Goal: Task Accomplishment & Management: Manage account settings

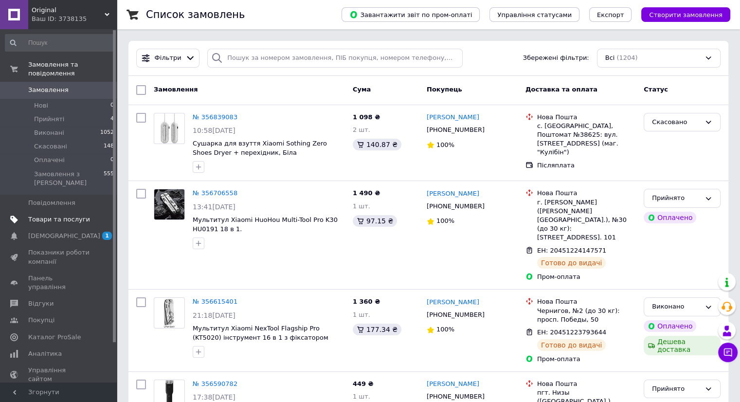
click at [56, 215] on span "Товари та послуги" at bounding box center [59, 219] width 62 height 9
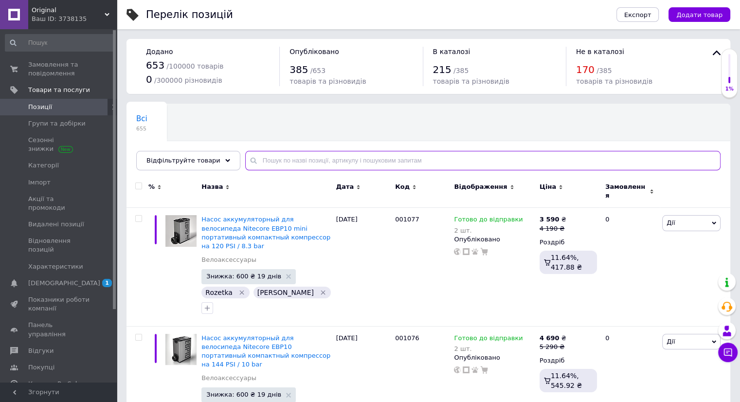
click at [270, 162] on input "text" at bounding box center [483, 160] width 476 height 19
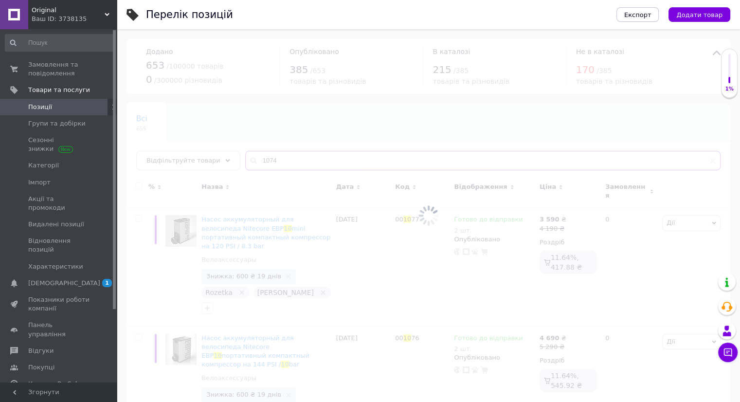
type input "1074"
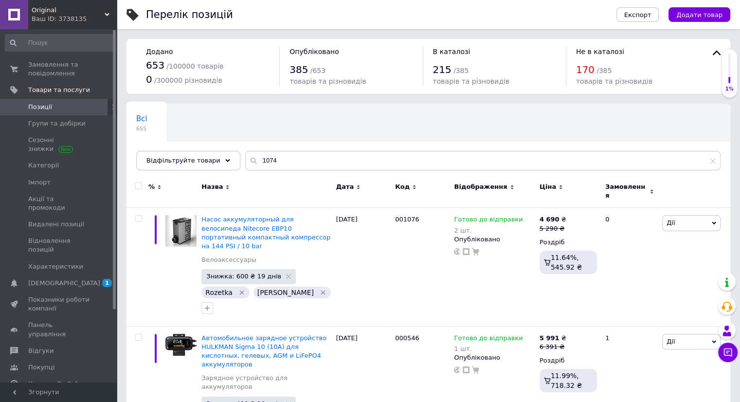
click at [39, 108] on span "Позиції" at bounding box center [40, 107] width 24 height 9
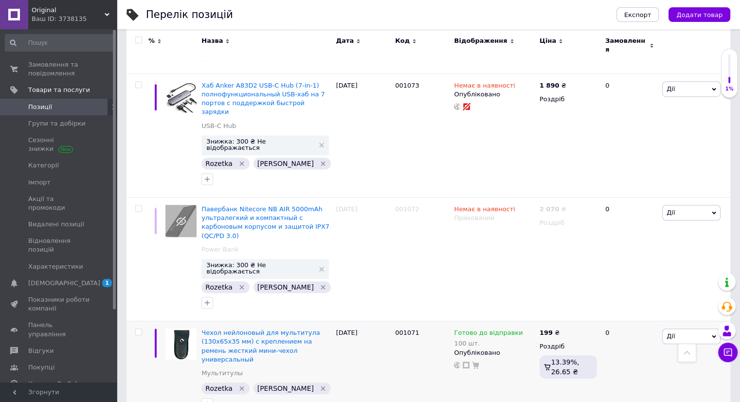
scroll to position [575, 0]
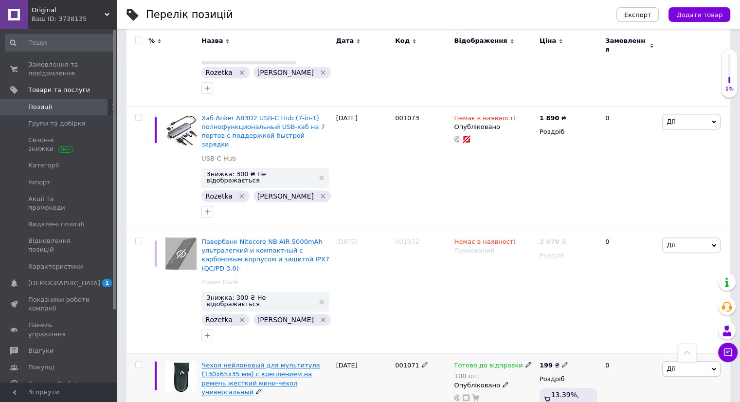
click at [223, 362] on span "Чехол нейлоновый для мультитула (130х65х35 мм) с креплением на ремень жесткий м…" at bounding box center [261, 379] width 118 height 34
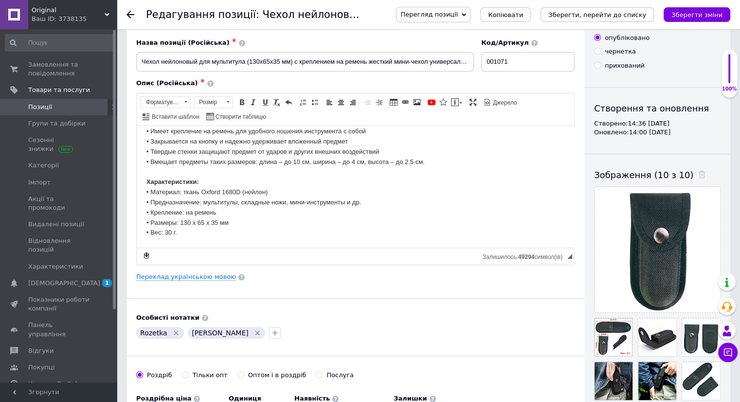
scroll to position [97, 0]
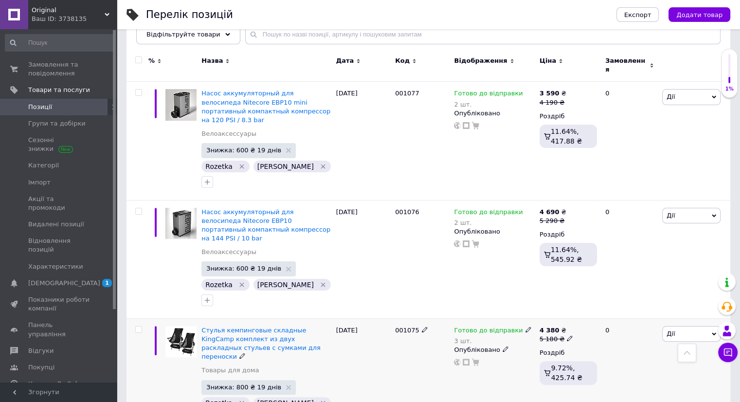
scroll to position [97, 0]
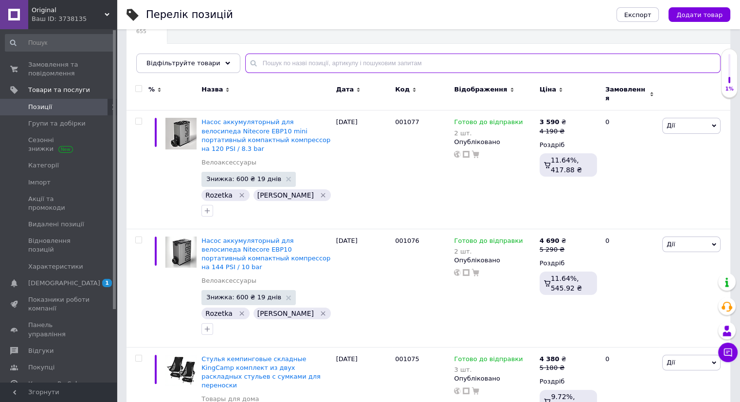
click at [300, 64] on input "text" at bounding box center [483, 63] width 476 height 19
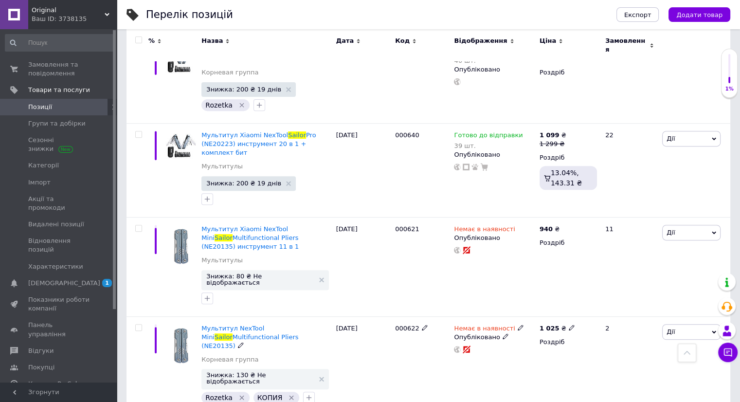
scroll to position [389, 0]
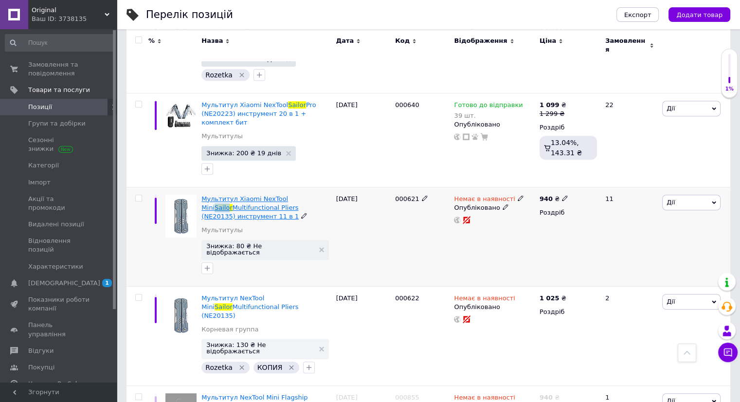
drag, startPoint x: 293, startPoint y: 172, endPoint x: 307, endPoint y: 180, distance: 16.8
click at [307, 187] on div "Мультитул Xiaomi NexTool Mini Sailor Multifunctional Pliers (NE20135) инструмен…" at bounding box center [266, 236] width 134 height 99
click at [362, 231] on div "[DATE]" at bounding box center [363, 236] width 59 height 99
drag, startPoint x: 280, startPoint y: 173, endPoint x: 310, endPoint y: 182, distance: 30.8
click at [310, 187] on div "Мультитул Xiaomi NexTool Mini Sailor Multifunctional Pliers (NE20135) инструмен…" at bounding box center [266, 236] width 134 height 99
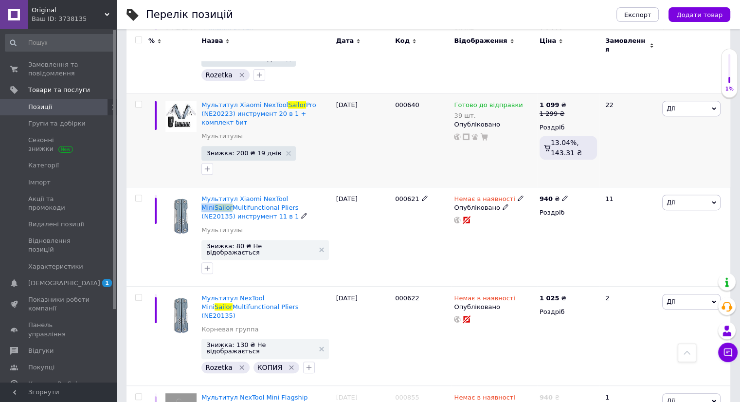
copy span "Mini Sailor"
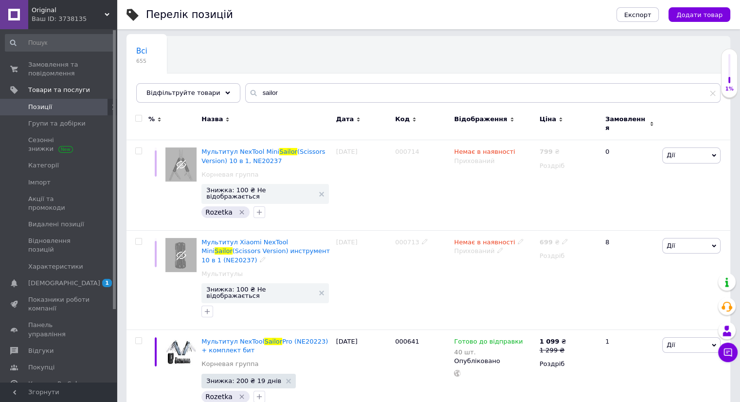
scroll to position [0, 0]
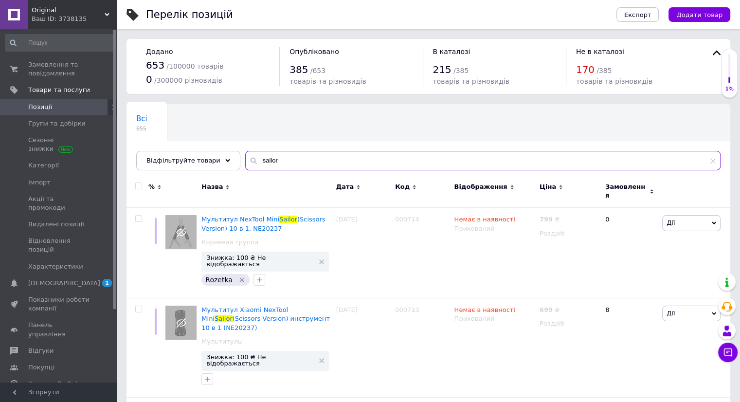
drag, startPoint x: 263, startPoint y: 160, endPoint x: 239, endPoint y: 160, distance: 23.9
click at [245, 160] on div "sailor" at bounding box center [483, 160] width 476 height 19
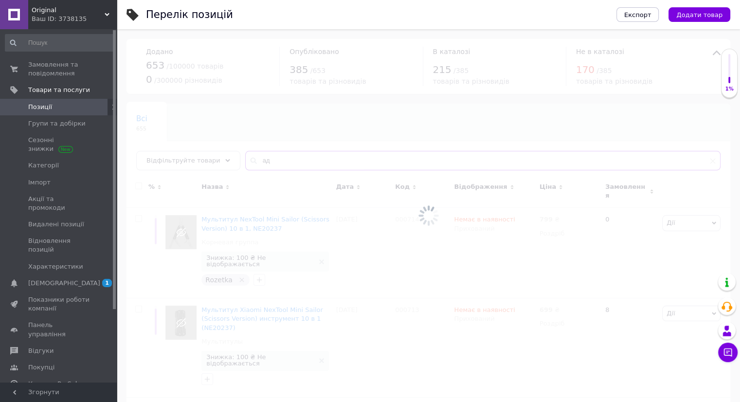
type input "[PERSON_NAME]"
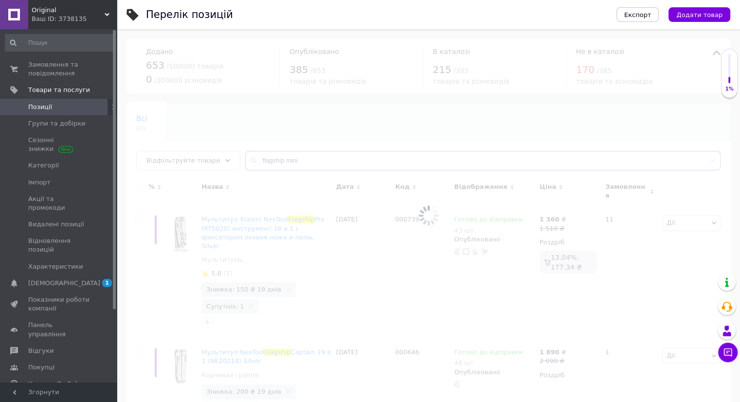
type input "flagship mini"
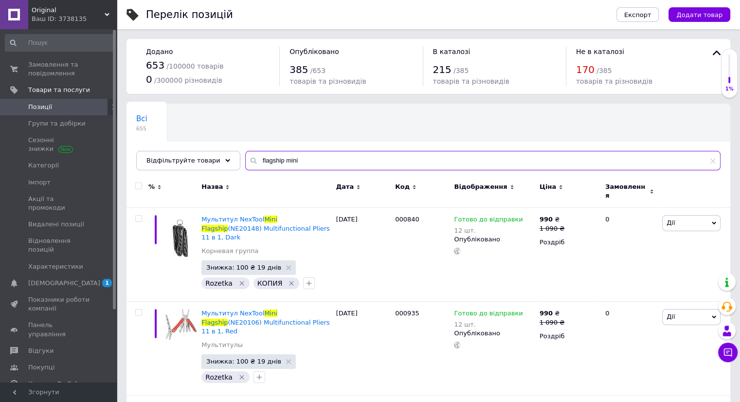
drag, startPoint x: 294, startPoint y: 160, endPoint x: 236, endPoint y: 155, distance: 58.1
click at [245, 155] on input "flagship mini" at bounding box center [483, 160] width 476 height 19
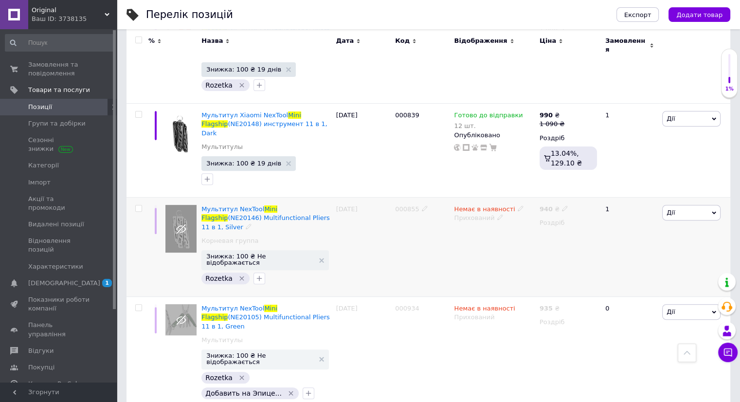
scroll to position [335, 0]
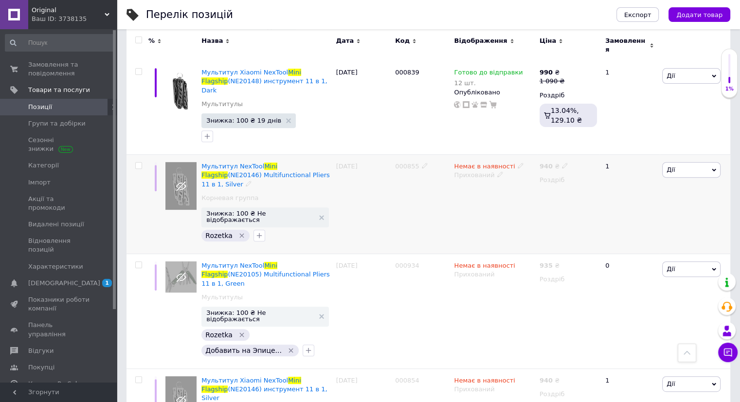
click at [497, 171] on icon at bounding box center [500, 174] width 6 height 6
click at [479, 187] on li "Опубліковано" at bounding box center [492, 194] width 84 height 14
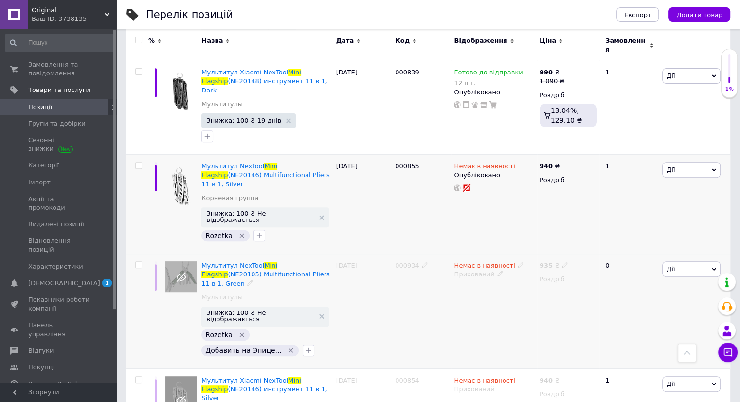
click at [497, 271] on icon at bounding box center [500, 274] width 6 height 6
click at [475, 287] on li "Опубліковано" at bounding box center [492, 294] width 84 height 14
click at [497, 386] on icon at bounding box center [500, 389] width 6 height 6
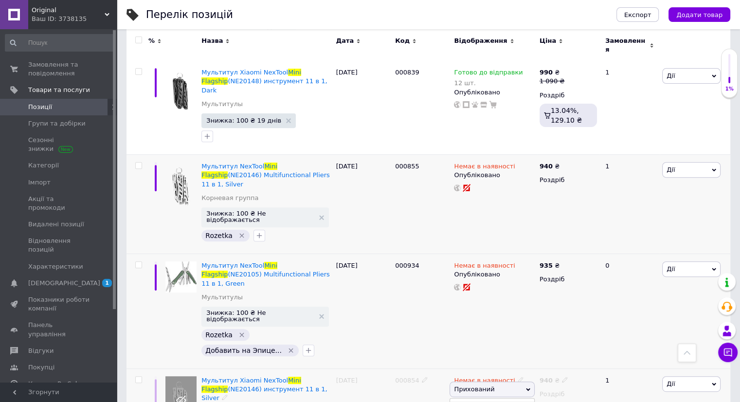
click at [486, 401] on li "Опубліковано" at bounding box center [492, 408] width 84 height 14
click at [518, 377] on icon at bounding box center [521, 380] width 6 height 6
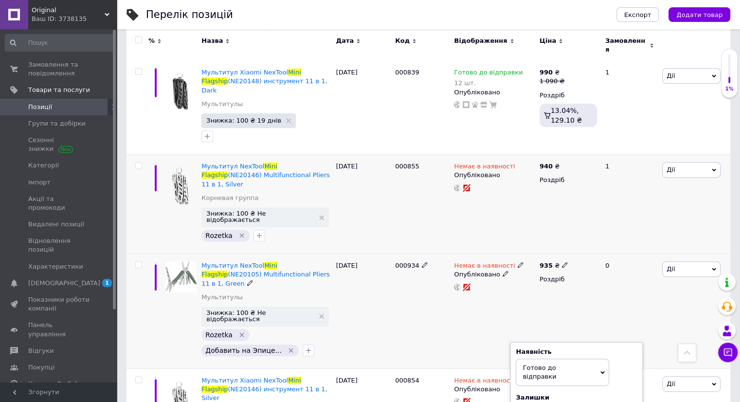
type input "12"
click at [518, 261] on span at bounding box center [521, 264] width 6 height 7
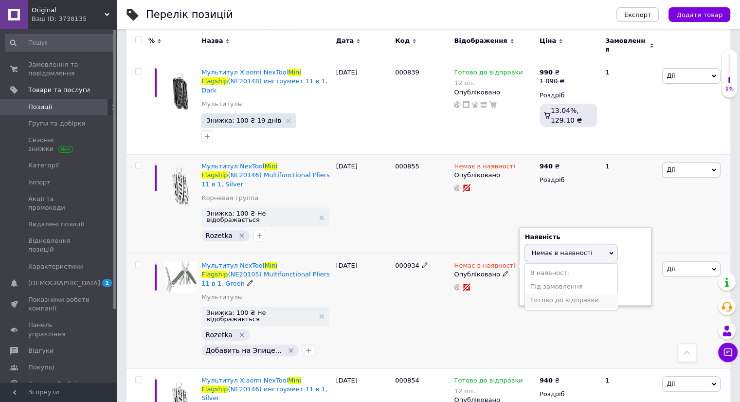
click at [567, 294] on li "Готово до відправки" at bounding box center [571, 301] width 92 height 14
click at [550, 290] on input at bounding box center [562, 299] width 74 height 19
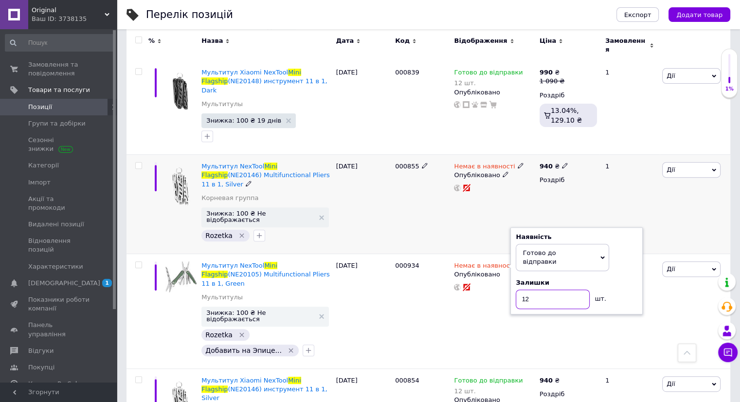
type input "12"
click at [518, 163] on icon at bounding box center [521, 166] width 6 height 6
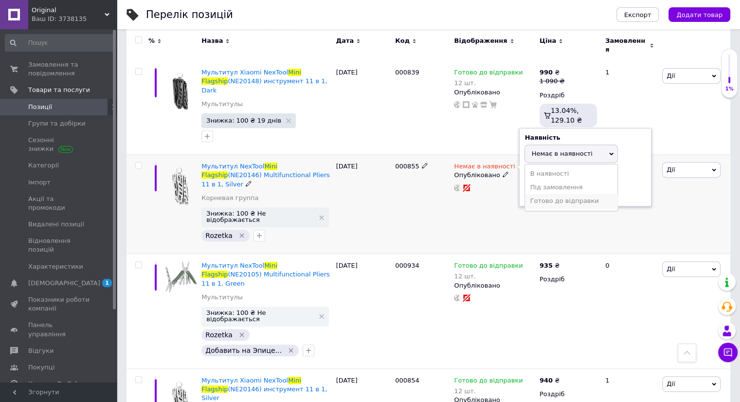
click at [546, 194] on li "Готово до відправки" at bounding box center [571, 201] width 92 height 14
click at [543, 190] on input at bounding box center [562, 199] width 74 height 19
type input "12"
click at [428, 178] on div "000855" at bounding box center [422, 204] width 59 height 99
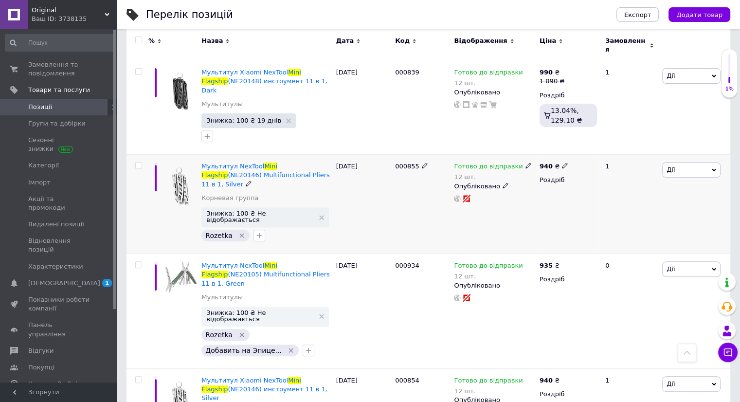
click at [543, 163] on b "940" at bounding box center [546, 166] width 13 height 7
drag, startPoint x: 597, startPoint y: 124, endPoint x: 573, endPoint y: 123, distance: 23.4
click at [574, 146] on input "940" at bounding box center [610, 155] width 74 height 19
type input "1090"
click at [564, 262] on icon at bounding box center [565, 265] width 6 height 6
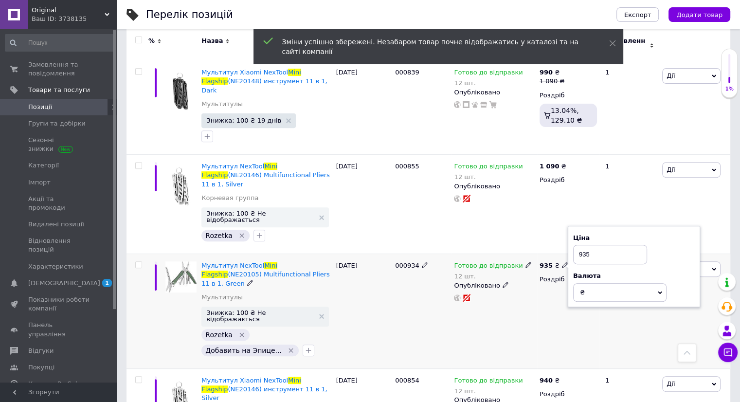
drag, startPoint x: 592, startPoint y: 209, endPoint x: 570, endPoint y: 208, distance: 21.9
click at [570, 226] on div "Ціна 935 Валюта ₴ $ EUR CHF GBP ¥ PLN ₸ MDL HUF KGS CNY TRY KRW lei" at bounding box center [634, 266] width 132 height 81
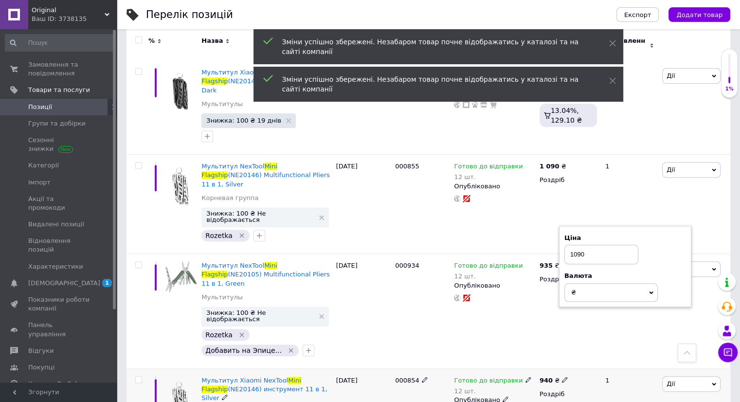
type input "1090"
click at [545, 377] on b "940" at bounding box center [546, 380] width 13 height 7
drag, startPoint x: 598, startPoint y: 311, endPoint x: 572, endPoint y: 309, distance: 25.4
click at [572, 341] on div "Ціна 940 Валюта ₴ $ EUR CHF GBP ¥ PLN ₸ MDL HUF KGS CNY TRY KRW lei" at bounding box center [634, 381] width 132 height 81
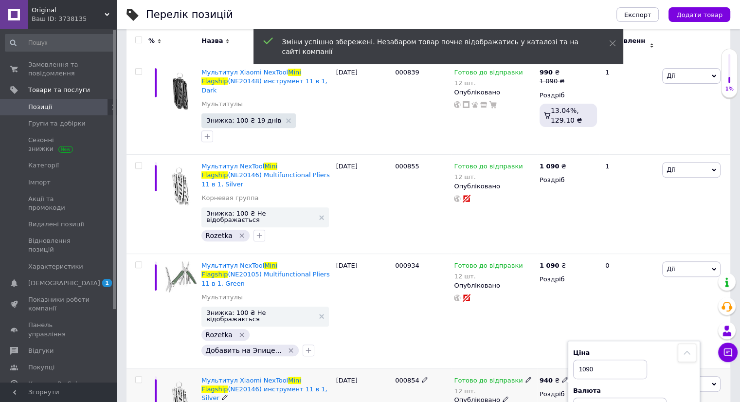
type input "1090"
click at [697, 376] on span "Дії" at bounding box center [692, 384] width 58 height 16
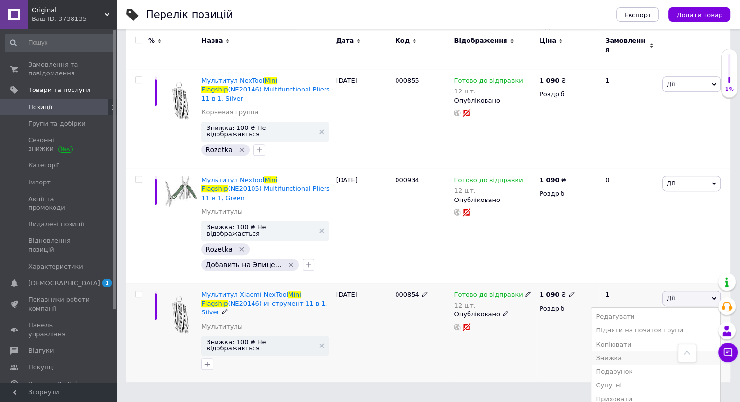
click at [628, 351] on li "Знижка" at bounding box center [655, 358] width 129 height 14
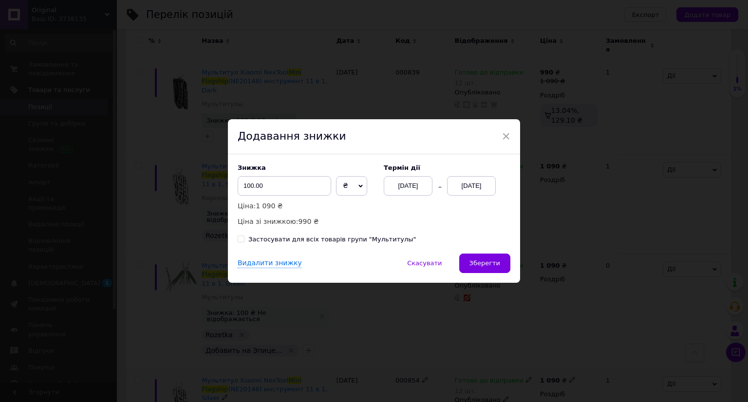
click at [456, 184] on div "[DATE]" at bounding box center [471, 185] width 49 height 19
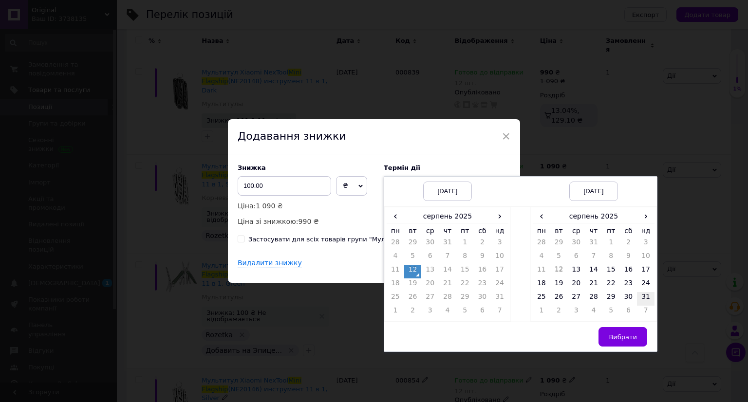
click at [637, 296] on td "31" at bounding box center [646, 299] width 18 height 14
drag, startPoint x: 619, startPoint y: 333, endPoint x: 598, endPoint y: 323, distance: 22.6
click at [618, 333] on span "Вибрати" at bounding box center [622, 336] width 28 height 7
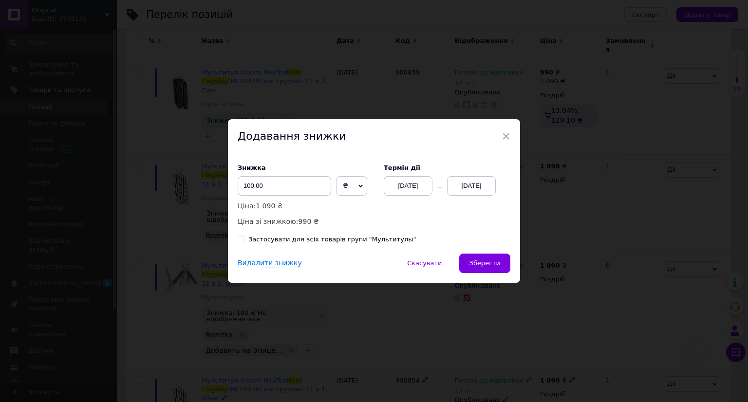
click at [344, 187] on span "₴" at bounding box center [351, 185] width 31 height 19
click at [282, 182] on input "100.00" at bounding box center [284, 185] width 93 height 19
click at [474, 261] on span "Зберегти" at bounding box center [484, 262] width 31 height 7
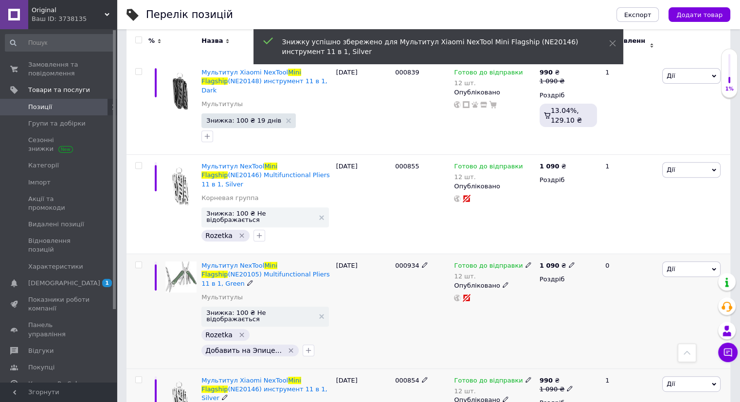
click at [700, 261] on span "Дії" at bounding box center [692, 269] width 58 height 16
click at [643, 322] on li "Знижка" at bounding box center [655, 329] width 129 height 14
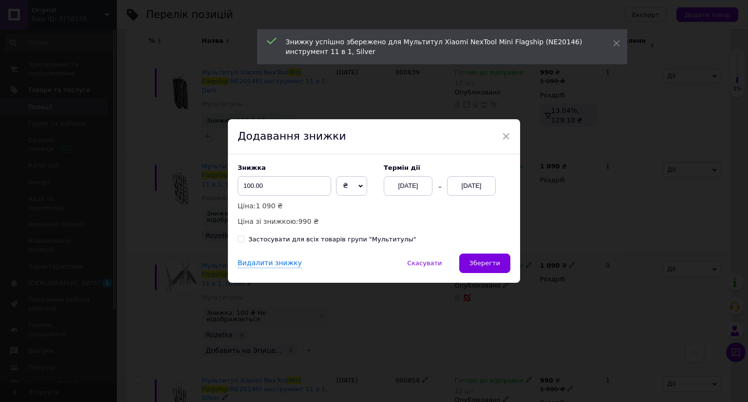
click at [470, 184] on div "[DATE]" at bounding box center [471, 185] width 49 height 19
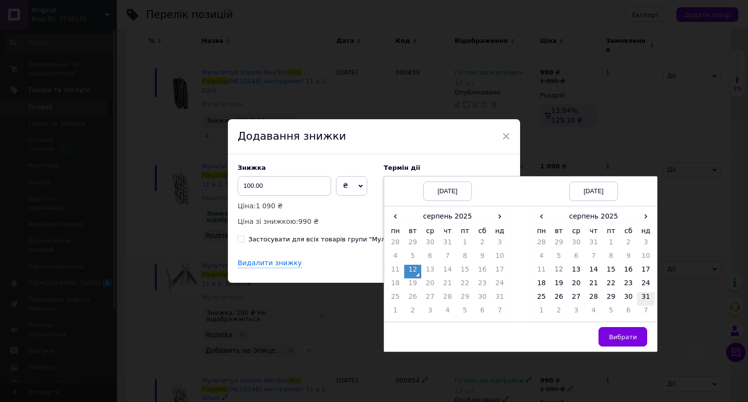
click at [645, 296] on td "31" at bounding box center [646, 299] width 18 height 14
drag, startPoint x: 627, startPoint y: 337, endPoint x: 575, endPoint y: 303, distance: 62.5
click at [626, 337] on span "Вибрати" at bounding box center [622, 336] width 28 height 7
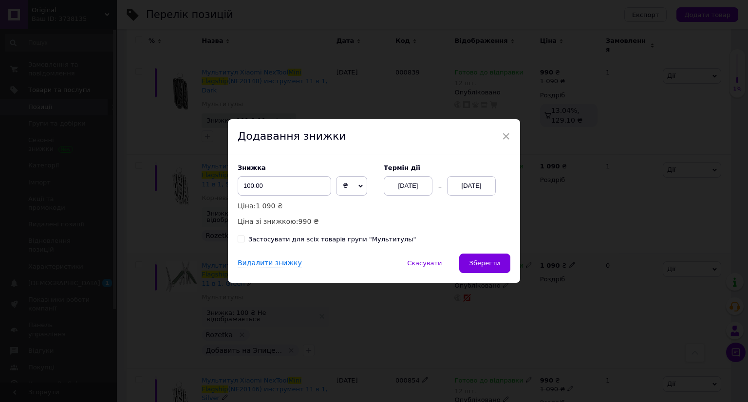
click at [341, 191] on span "₴" at bounding box center [351, 185] width 31 height 19
click at [479, 260] on span "Зберегти" at bounding box center [484, 262] width 31 height 7
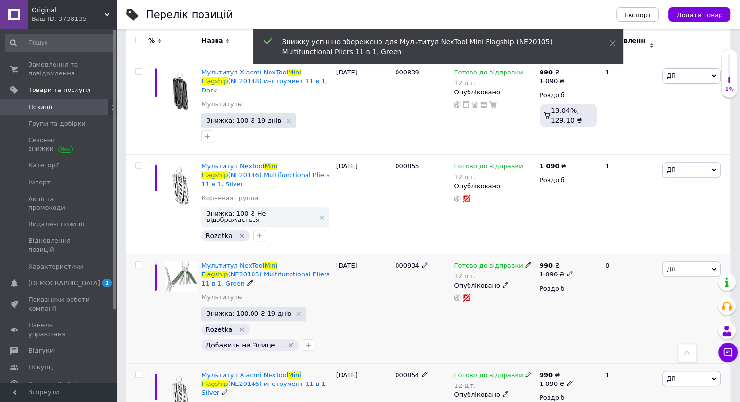
scroll to position [286, 0]
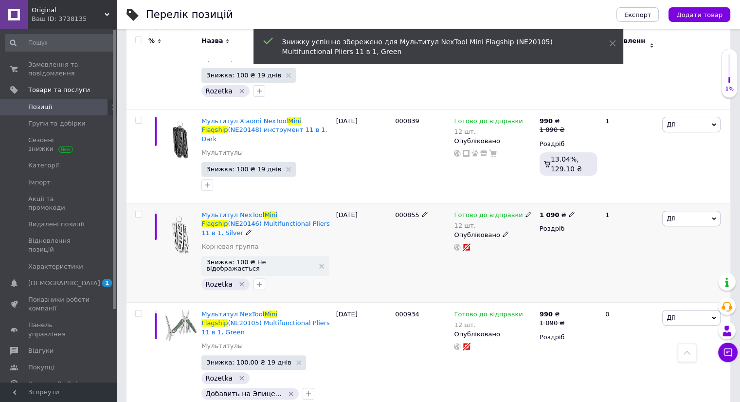
click at [691, 211] on span "Дії" at bounding box center [692, 219] width 58 height 16
click at [633, 272] on li "Знижка" at bounding box center [655, 279] width 129 height 14
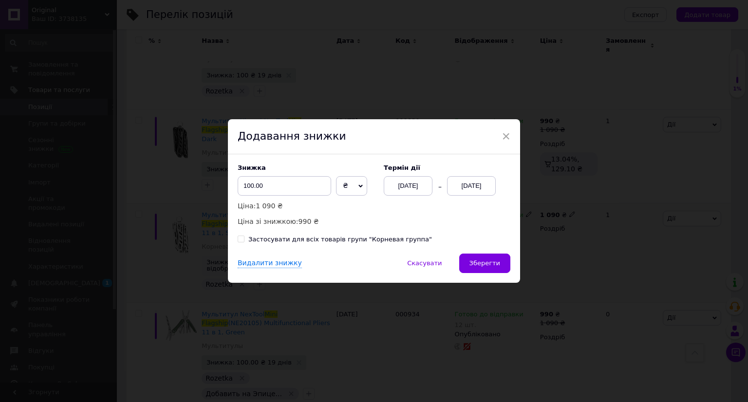
click at [460, 186] on div "[DATE]" at bounding box center [471, 185] width 49 height 19
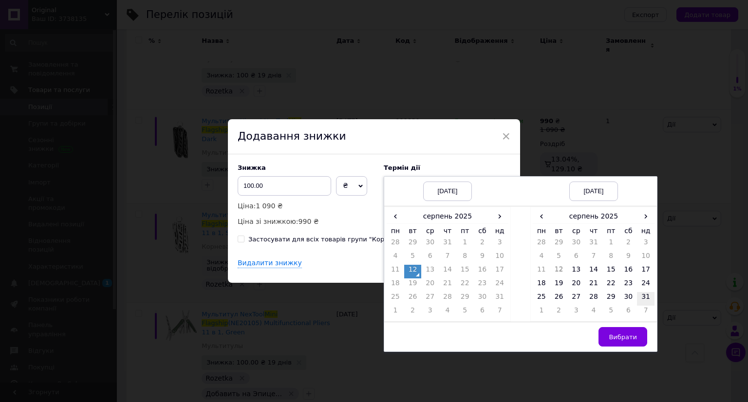
click at [642, 296] on td "31" at bounding box center [646, 299] width 18 height 14
click at [620, 337] on span "Вибрати" at bounding box center [622, 336] width 28 height 7
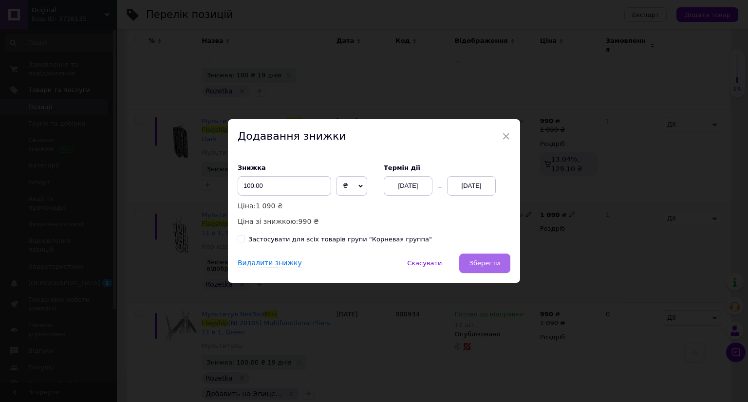
click at [497, 265] on span "Зберегти" at bounding box center [484, 262] width 31 height 7
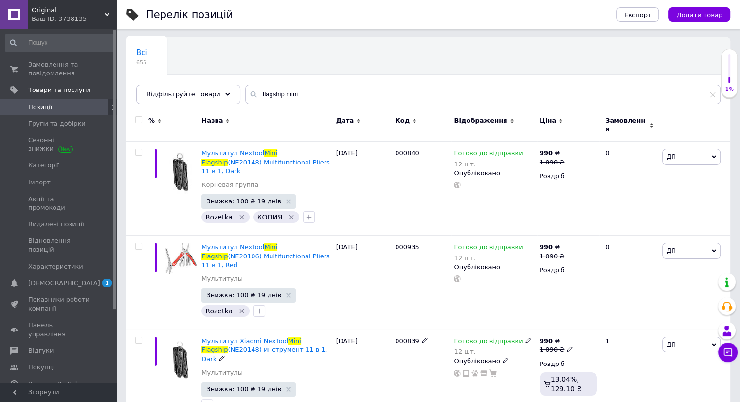
scroll to position [43, 0]
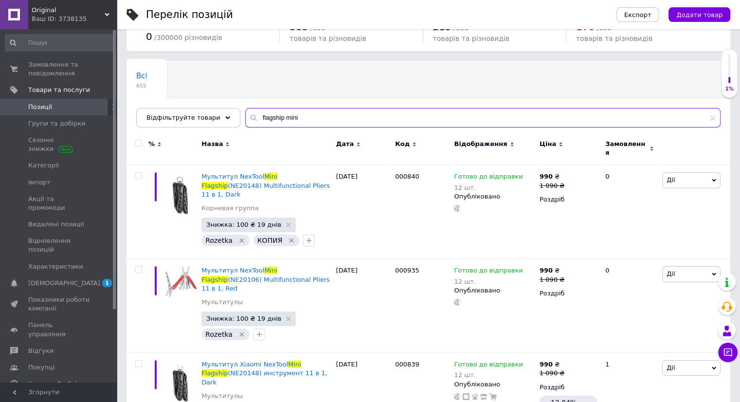
drag, startPoint x: 295, startPoint y: 120, endPoint x: 236, endPoint y: 117, distance: 59.9
click at [245, 117] on input "flagship mini" at bounding box center [483, 117] width 476 height 19
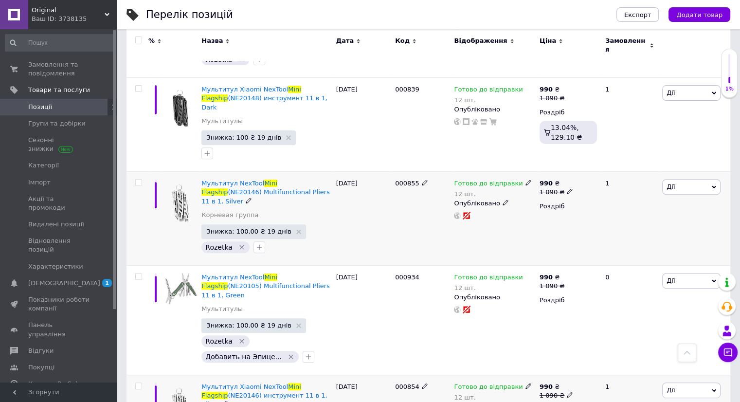
scroll to position [335, 0]
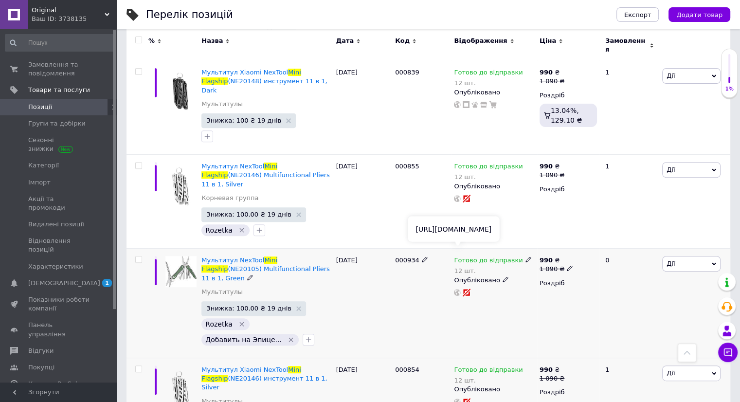
click at [460, 289] on icon at bounding box center [457, 292] width 7 height 7
click at [545, 366] on b "990" at bounding box center [546, 369] width 13 height 7
drag, startPoint x: 594, startPoint y: 313, endPoint x: 587, endPoint y: 312, distance: 7.4
click at [587, 353] on input "1090" at bounding box center [615, 362] width 74 height 19
type input "1140"
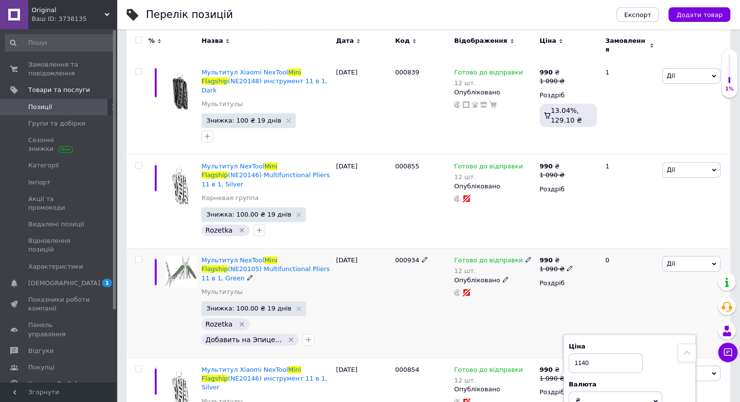
click at [547, 257] on b "990" at bounding box center [546, 260] width 13 height 7
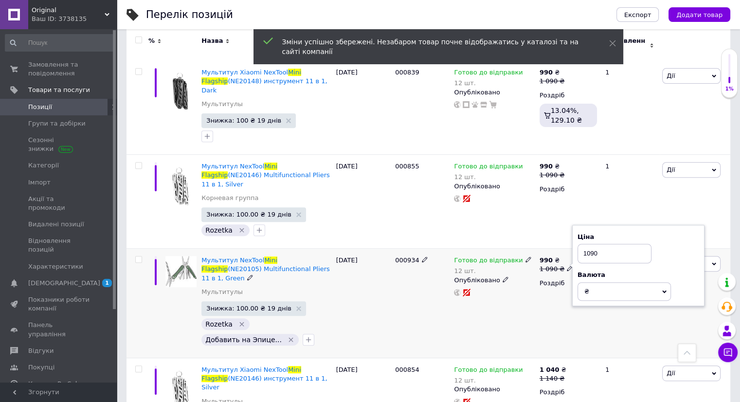
drag, startPoint x: 593, startPoint y: 213, endPoint x: 586, endPoint y: 212, distance: 7.4
click at [586, 244] on input "1090" at bounding box center [615, 253] width 74 height 19
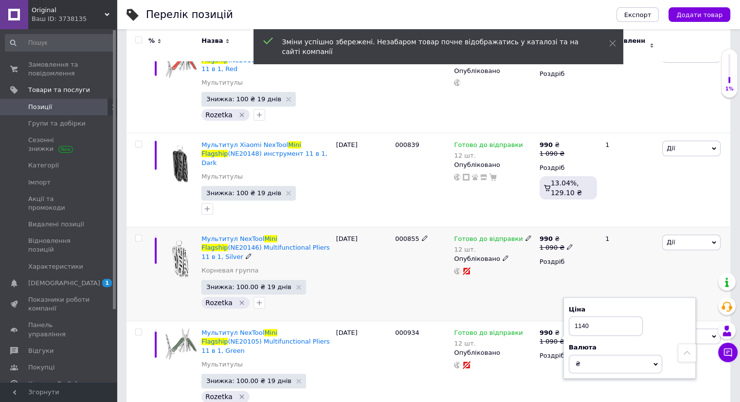
scroll to position [238, 0]
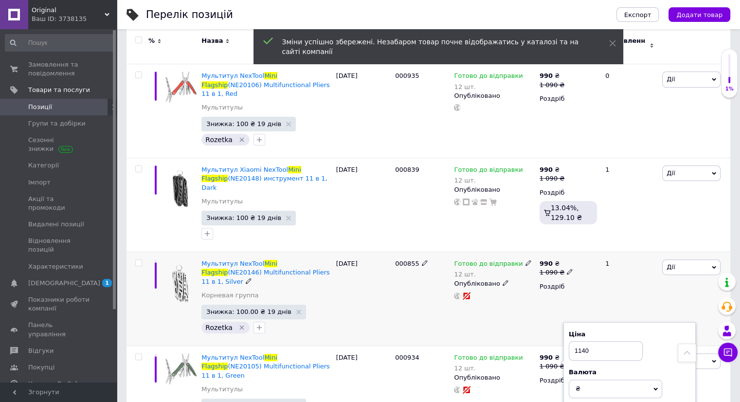
type input "1140"
click at [546, 260] on b "990" at bounding box center [546, 263] width 13 height 7
drag, startPoint x: 593, startPoint y: 224, endPoint x: 586, endPoint y: 223, distance: 7.4
click at [586, 247] on input "1090" at bounding box center [615, 256] width 74 height 19
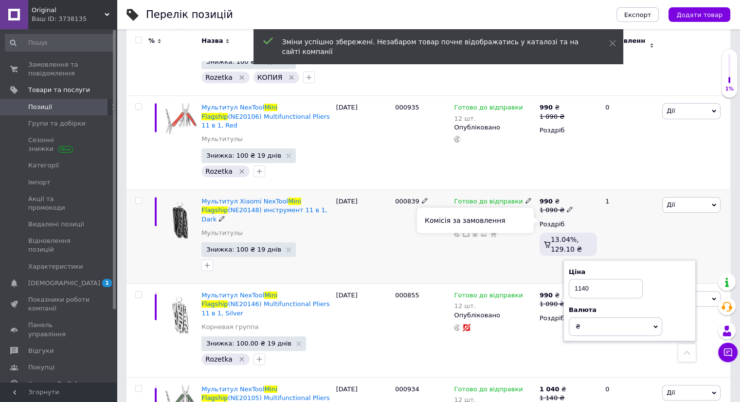
scroll to position [189, 0]
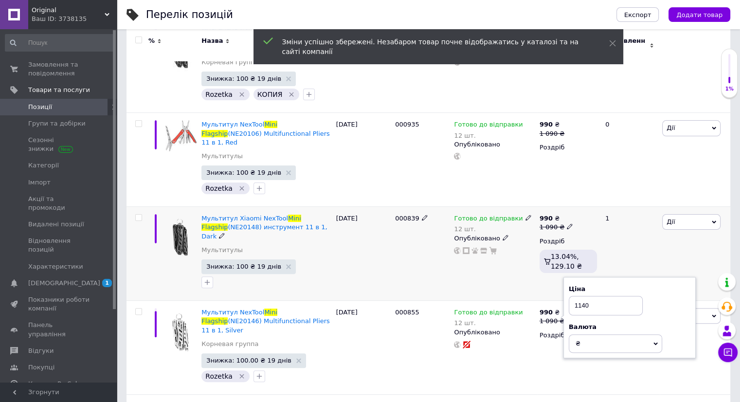
type input "1140"
click at [545, 215] on b "990" at bounding box center [546, 218] width 13 height 7
drag, startPoint x: 593, startPoint y: 189, endPoint x: 587, endPoint y: 188, distance: 6.8
click at [587, 202] on input "1090" at bounding box center [615, 211] width 74 height 19
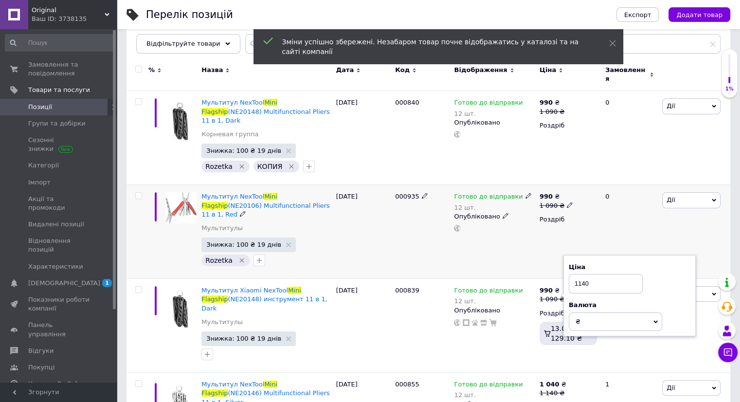
scroll to position [92, 0]
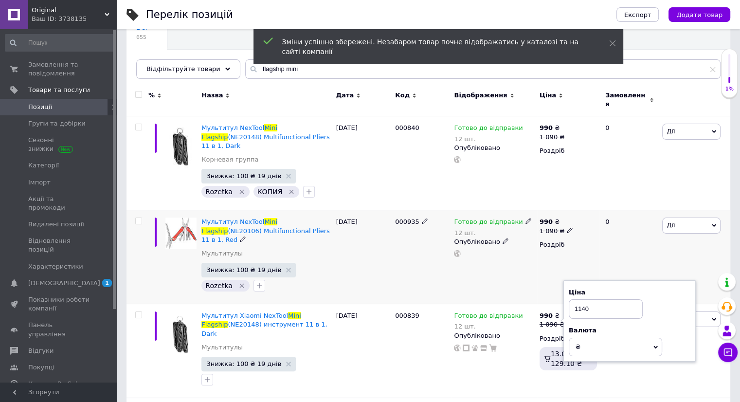
type input "1140"
click at [548, 218] on b "990" at bounding box center [546, 221] width 13 height 7
drag, startPoint x: 594, startPoint y: 200, endPoint x: 588, endPoint y: 199, distance: 6.4
click at [588, 206] on input "1090" at bounding box center [615, 215] width 74 height 19
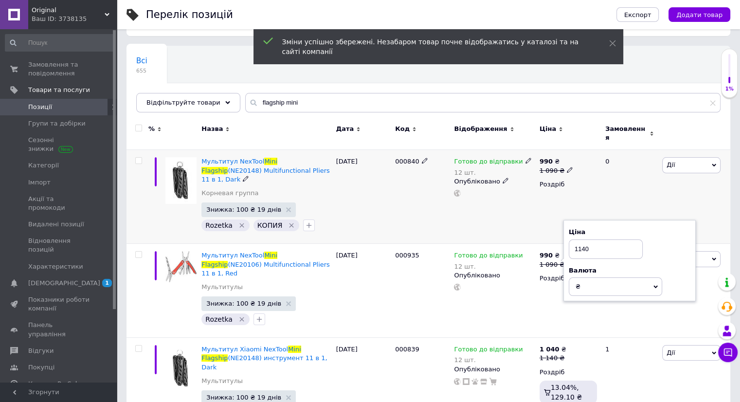
scroll to position [0, 0]
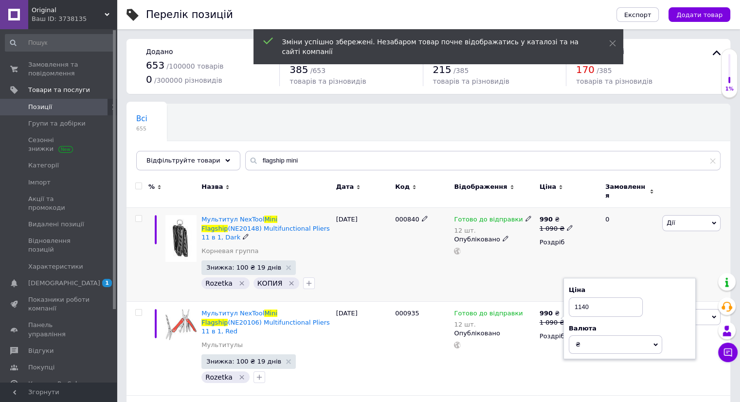
type input "1140"
click at [545, 216] on b "990" at bounding box center [546, 219] width 13 height 7
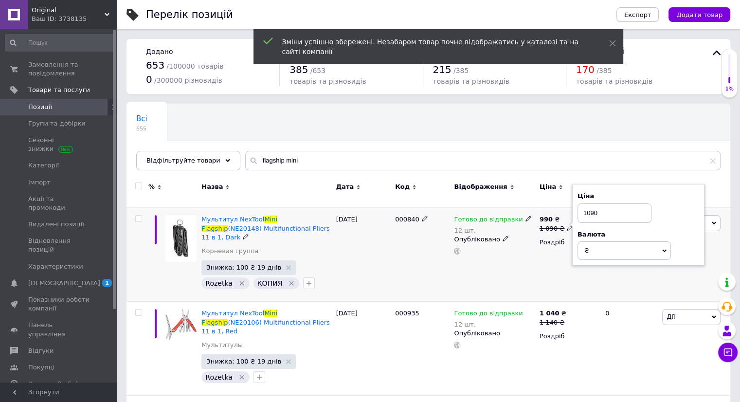
drag, startPoint x: 593, startPoint y: 207, endPoint x: 588, endPoint y: 206, distance: 5.0
click at [588, 206] on input "1090" at bounding box center [615, 212] width 74 height 19
type input "1140"
click at [475, 263] on div "Готово до відправки 12 шт. Опубліковано" at bounding box center [494, 255] width 85 height 94
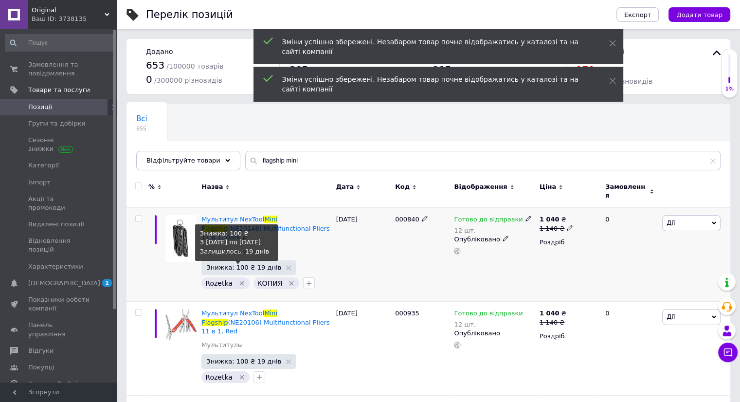
click at [244, 264] on span "Знижка: 100 ₴ 19 днів" at bounding box center [243, 267] width 75 height 6
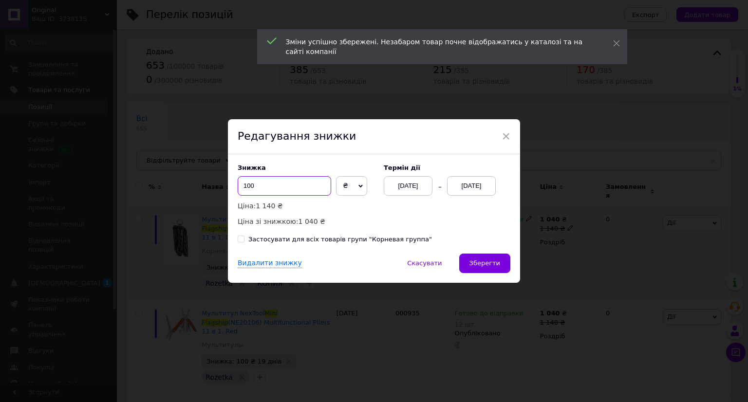
click at [246, 185] on input "100" at bounding box center [284, 185] width 93 height 19
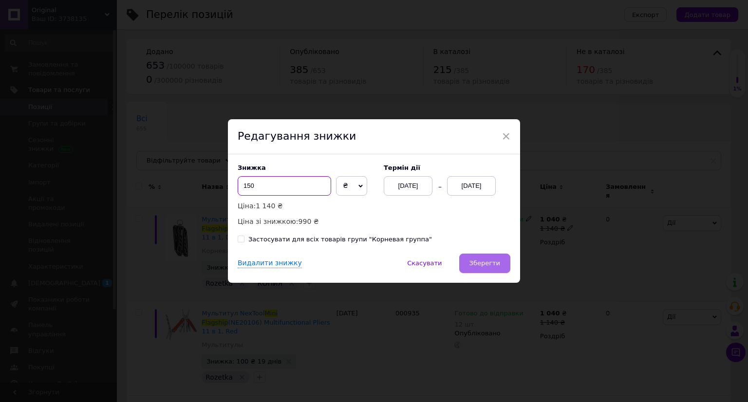
type input "150"
click at [479, 261] on span "Зберегти" at bounding box center [484, 262] width 31 height 7
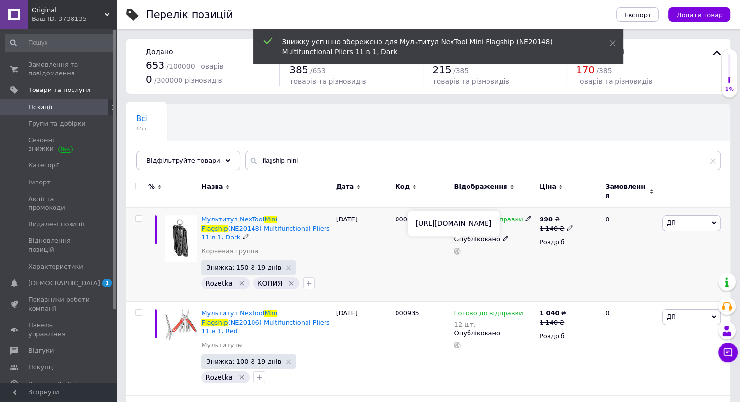
click at [458, 248] on use at bounding box center [457, 251] width 7 height 7
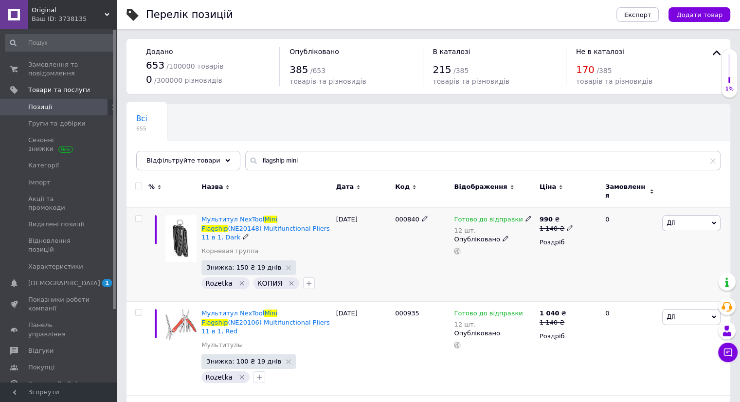
scroll to position [49, 0]
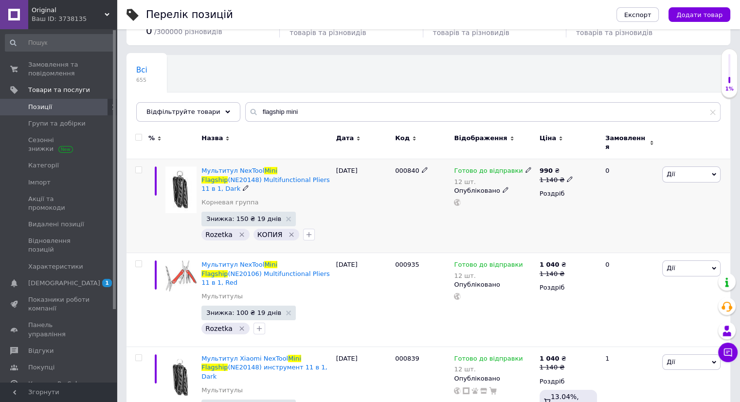
click at [567, 176] on icon at bounding box center [570, 179] width 6 height 6
click at [592, 160] on input "1140" at bounding box center [615, 164] width 74 height 19
type input "1130"
drag, startPoint x: 483, startPoint y: 208, endPoint x: 478, endPoint y: 207, distance: 5.9
click at [483, 208] on div "Готово до відправки 12 шт. Опубліковано" at bounding box center [494, 206] width 85 height 94
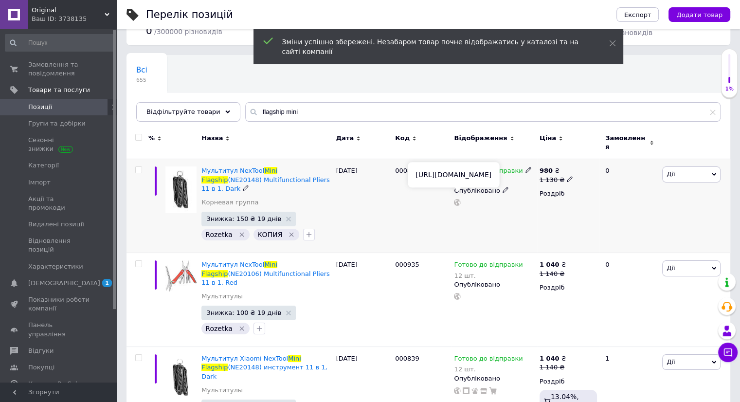
click at [456, 199] on use at bounding box center [457, 202] width 7 height 7
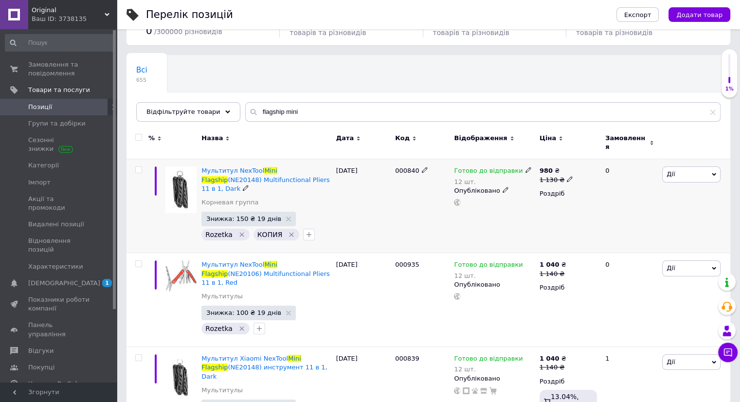
click at [568, 176] on icon at bounding box center [570, 179] width 6 height 6
click at [593, 158] on input "1130" at bounding box center [615, 164] width 74 height 19
type input "1120"
click at [530, 213] on div "Готово до відправки 12 шт. Опубліковано" at bounding box center [494, 206] width 85 height 94
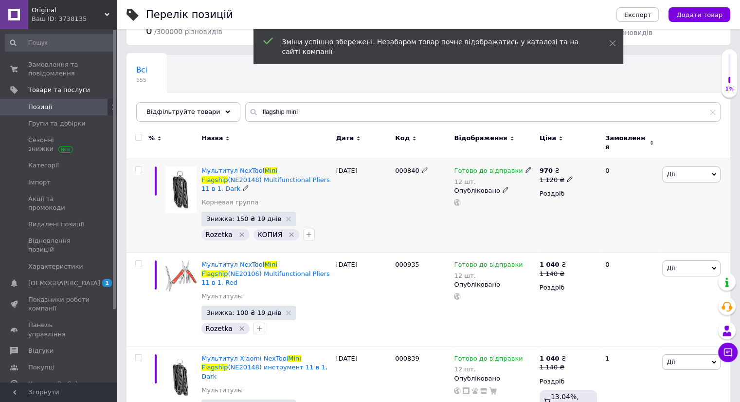
click at [548, 176] on div "1 120 ₴" at bounding box center [557, 180] width 34 height 9
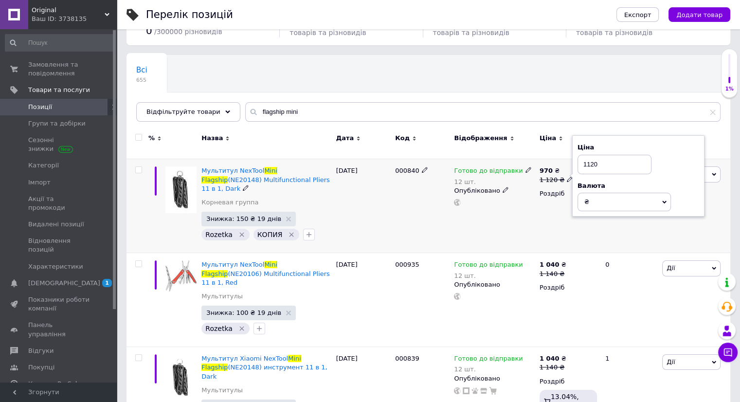
click at [589, 158] on input "1120" at bounding box center [615, 164] width 74 height 19
type input "1140"
click at [517, 210] on div "Готово до відправки 12 шт. Опубліковано" at bounding box center [494, 206] width 85 height 94
click at [567, 176] on use at bounding box center [569, 178] width 5 height 5
drag, startPoint x: 593, startPoint y: 159, endPoint x: 587, endPoint y: 158, distance: 5.9
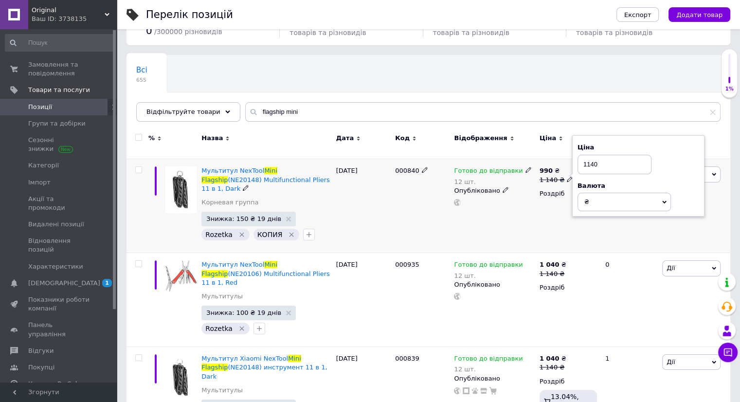
click at [587, 158] on input "1140" at bounding box center [615, 164] width 74 height 19
type input "1090"
drag, startPoint x: 465, startPoint y: 207, endPoint x: 369, endPoint y: 212, distance: 96.0
click at [465, 206] on div "Готово до відправки 12 шт. Опубліковано" at bounding box center [494, 206] width 85 height 94
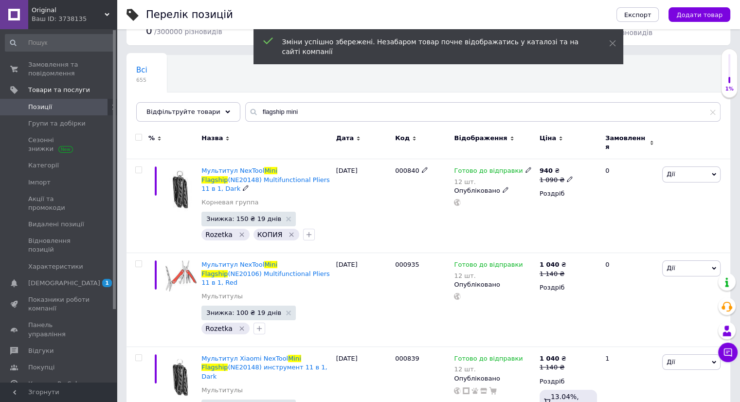
click at [236, 216] on span "Знижка: 150 ₴ 19 днів" at bounding box center [243, 219] width 75 height 6
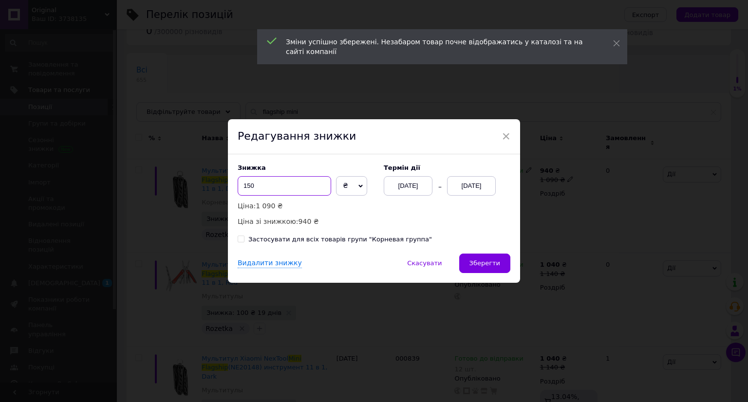
click at [250, 187] on input "150" at bounding box center [284, 185] width 93 height 19
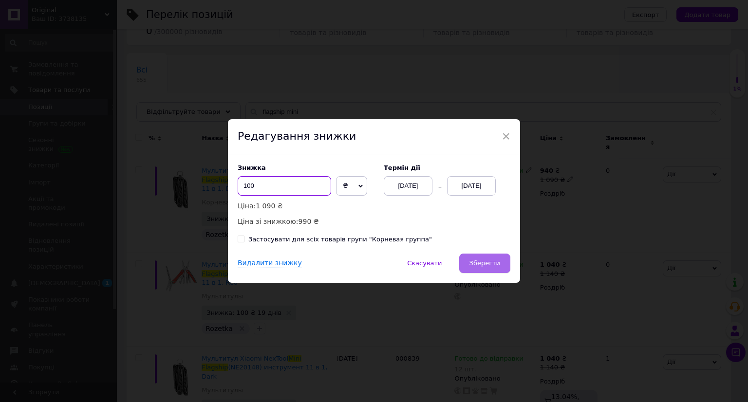
type input "100"
click at [487, 260] on span "Зберегти" at bounding box center [484, 262] width 31 height 7
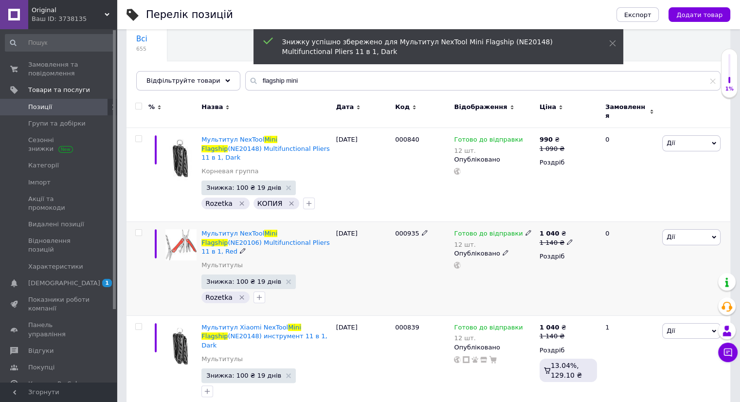
scroll to position [97, 0]
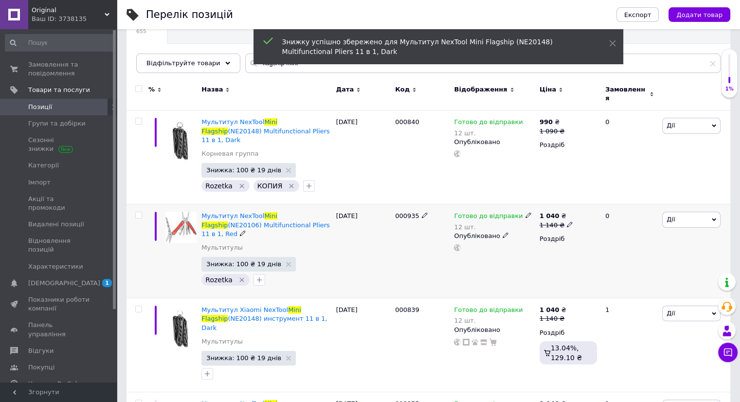
click at [554, 212] on b "1 040" at bounding box center [550, 215] width 20 height 7
drag, startPoint x: 587, startPoint y: 194, endPoint x: 593, endPoint y: 196, distance: 6.6
click at [593, 200] on input "1140" at bounding box center [615, 209] width 74 height 19
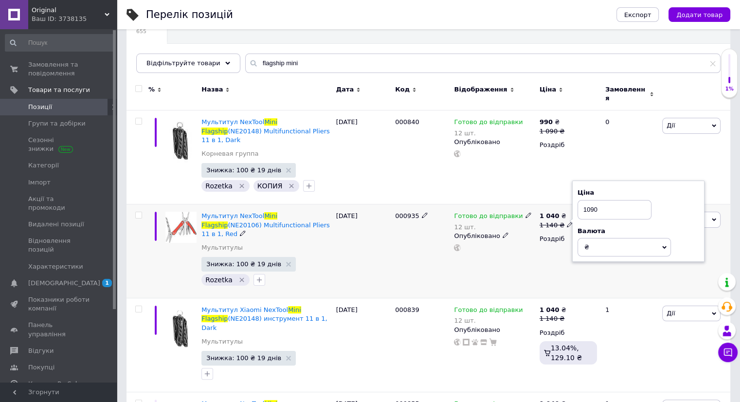
type input "1090"
click at [509, 242] on div "Готово до відправки 12 шт. Опубліковано" at bounding box center [494, 251] width 85 height 94
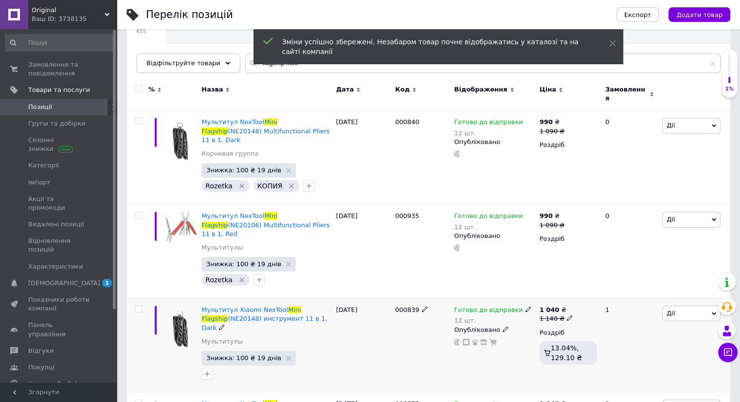
click at [549, 306] on b "1 040" at bounding box center [550, 309] width 20 height 7
drag, startPoint x: 585, startPoint y: 277, endPoint x: 594, endPoint y: 281, distance: 9.9
click at [594, 294] on input "1140" at bounding box center [615, 303] width 74 height 19
type input "1090"
click at [521, 262] on div "Готово до відправки 12 шт. Опубліковано" at bounding box center [494, 251] width 85 height 94
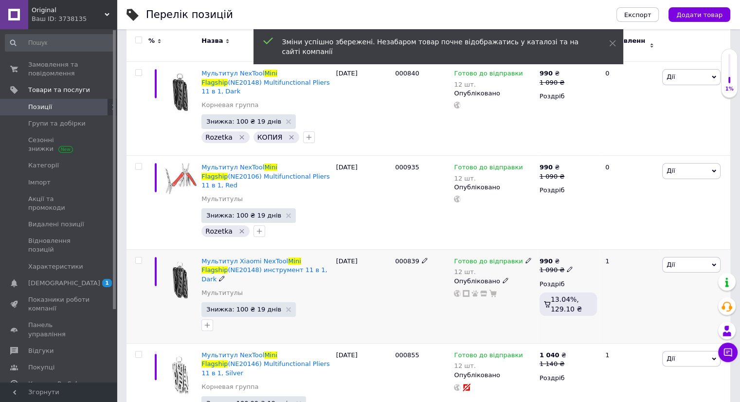
scroll to position [195, 0]
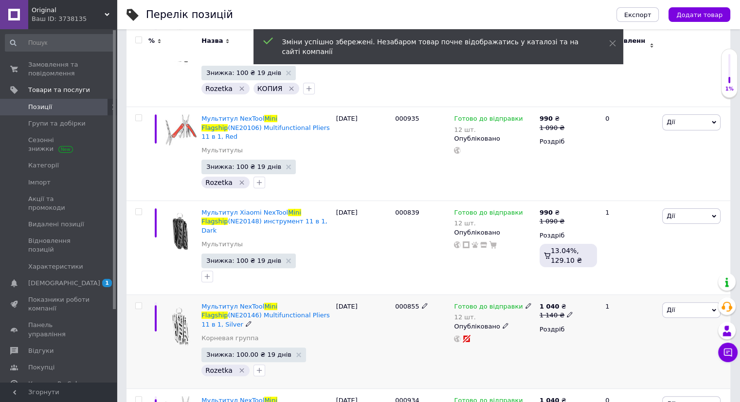
click at [548, 303] on b "1 040" at bounding box center [550, 306] width 20 height 7
drag, startPoint x: 587, startPoint y: 266, endPoint x: 594, endPoint y: 268, distance: 8.0
click at [594, 290] on input "1140" at bounding box center [615, 299] width 74 height 19
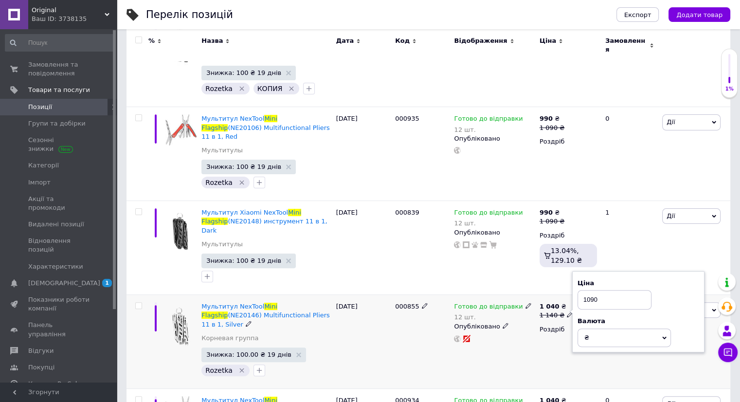
type input "1090"
click at [522, 295] on div "Готово до відправки 12 шт. Опубліковано" at bounding box center [494, 342] width 85 height 94
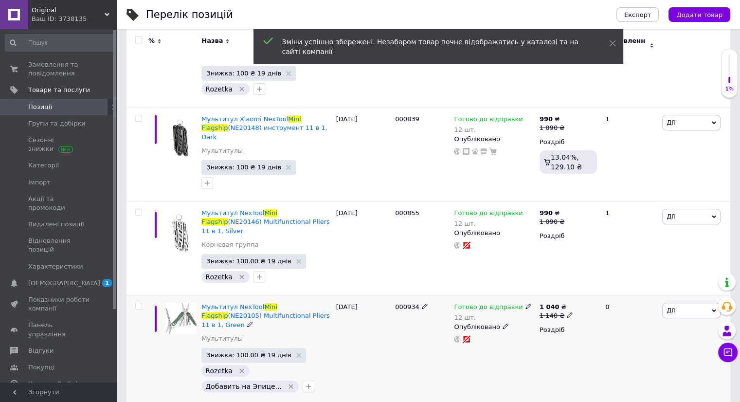
scroll to position [292, 0]
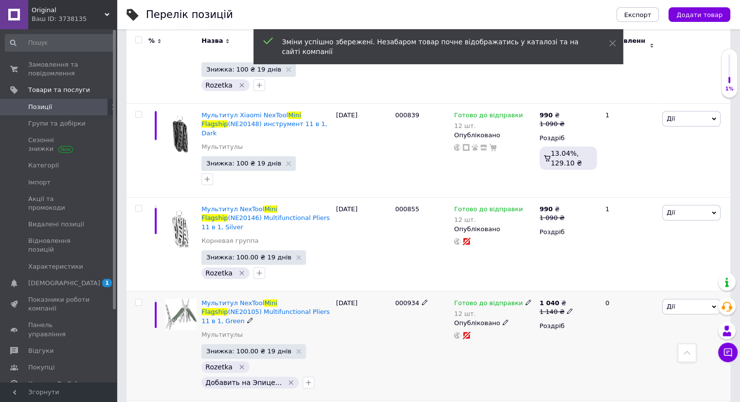
click at [548, 299] on b "1 040" at bounding box center [550, 302] width 20 height 7
drag, startPoint x: 586, startPoint y: 258, endPoint x: 593, endPoint y: 257, distance: 7.3
click at [593, 287] on input "1140" at bounding box center [615, 296] width 74 height 19
type input "1090"
click at [523, 331] on div at bounding box center [494, 335] width 82 height 8
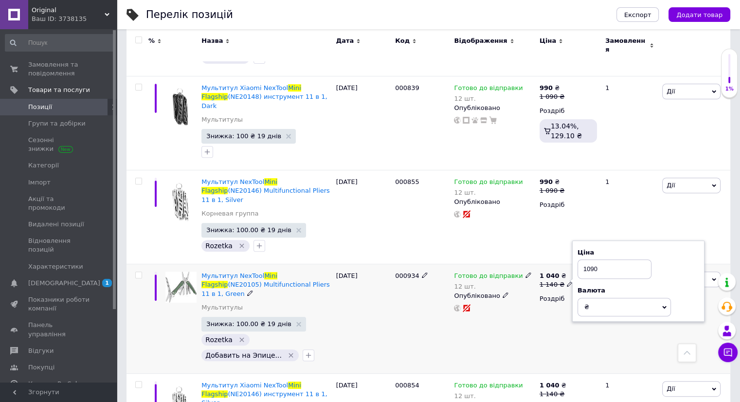
scroll to position [335, 0]
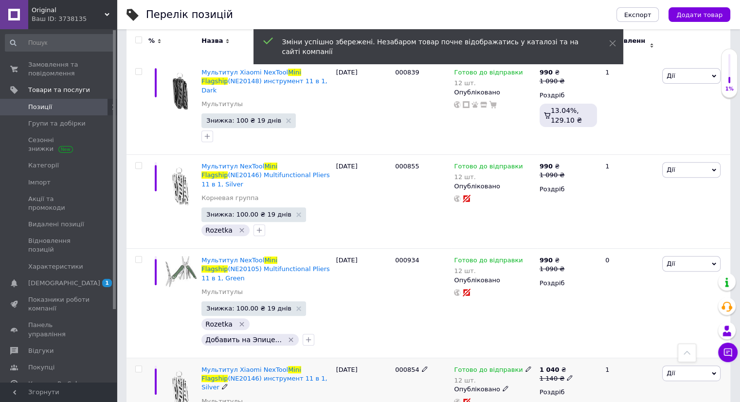
click at [547, 366] on b "1 040" at bounding box center [550, 369] width 20 height 7
drag, startPoint x: 586, startPoint y: 312, endPoint x: 593, endPoint y: 312, distance: 6.8
click at [593, 353] on input "1140" at bounding box center [615, 362] width 74 height 19
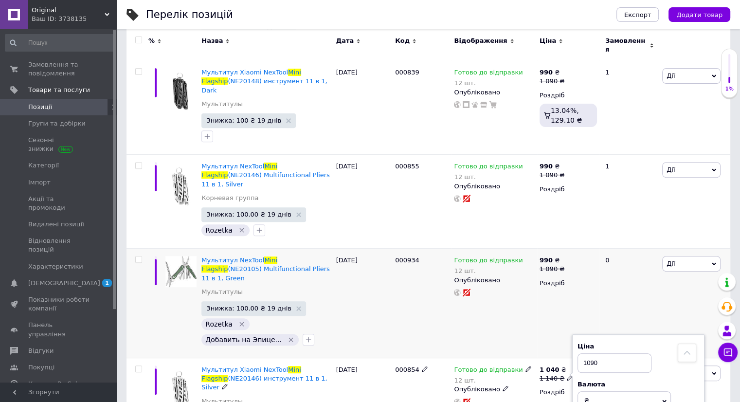
type input "1090"
click at [534, 304] on div "Готово до відправки 12 шт. Опубліковано" at bounding box center [494, 304] width 85 height 110
